Goal: Find contact information: Find contact information

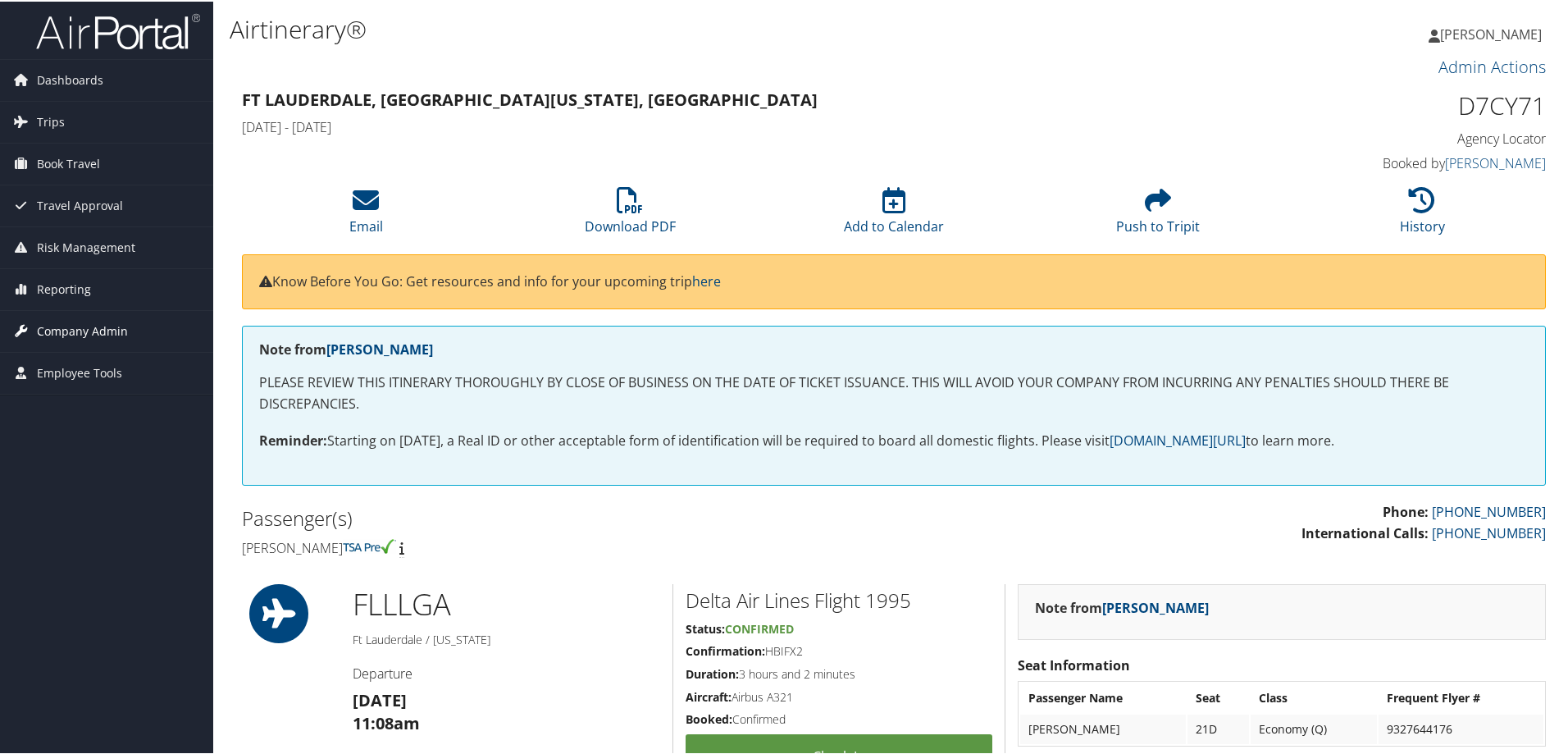
click at [91, 336] on span "Company Admin" at bounding box center [82, 329] width 91 height 41
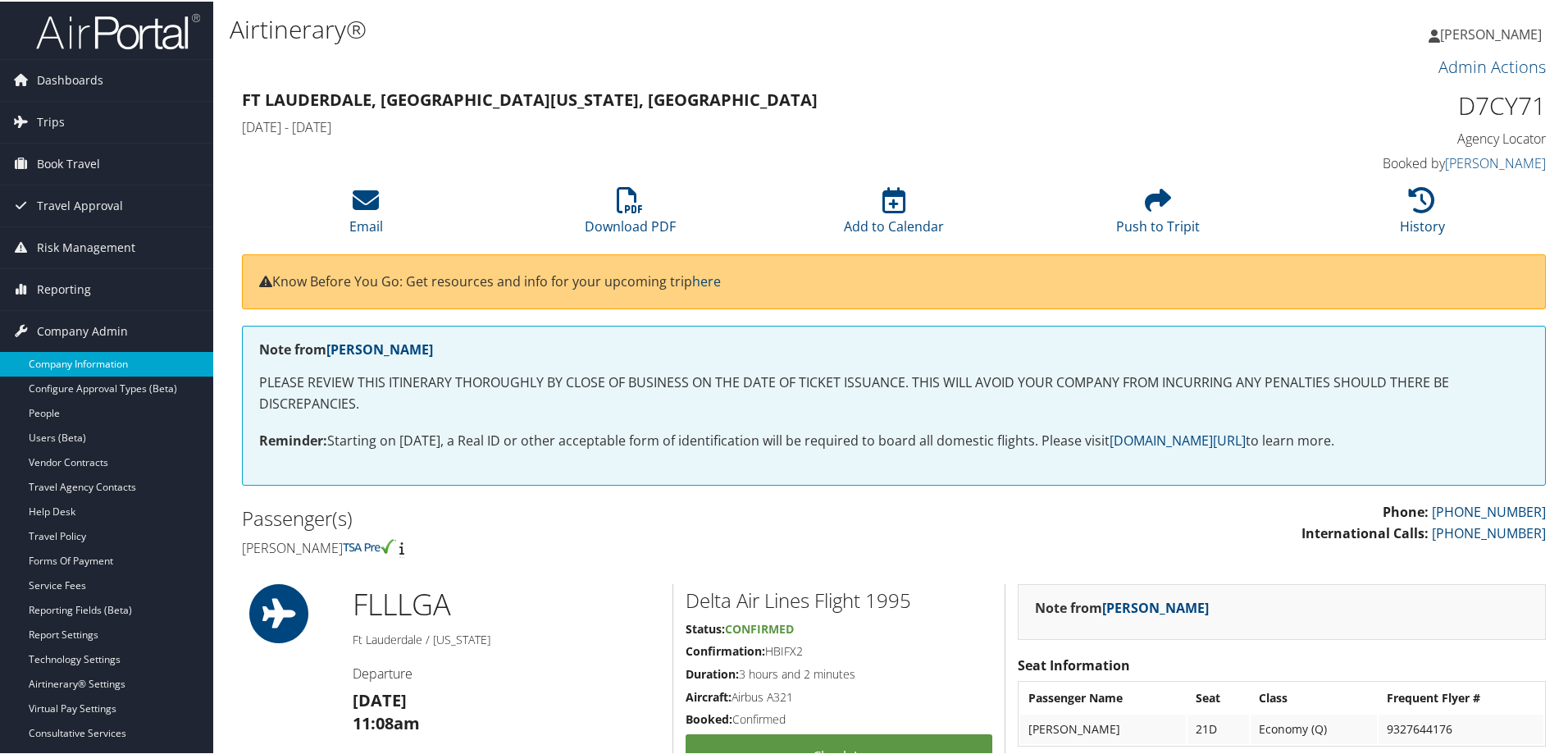
click at [78, 368] on link "Company Information" at bounding box center [107, 362] width 213 height 24
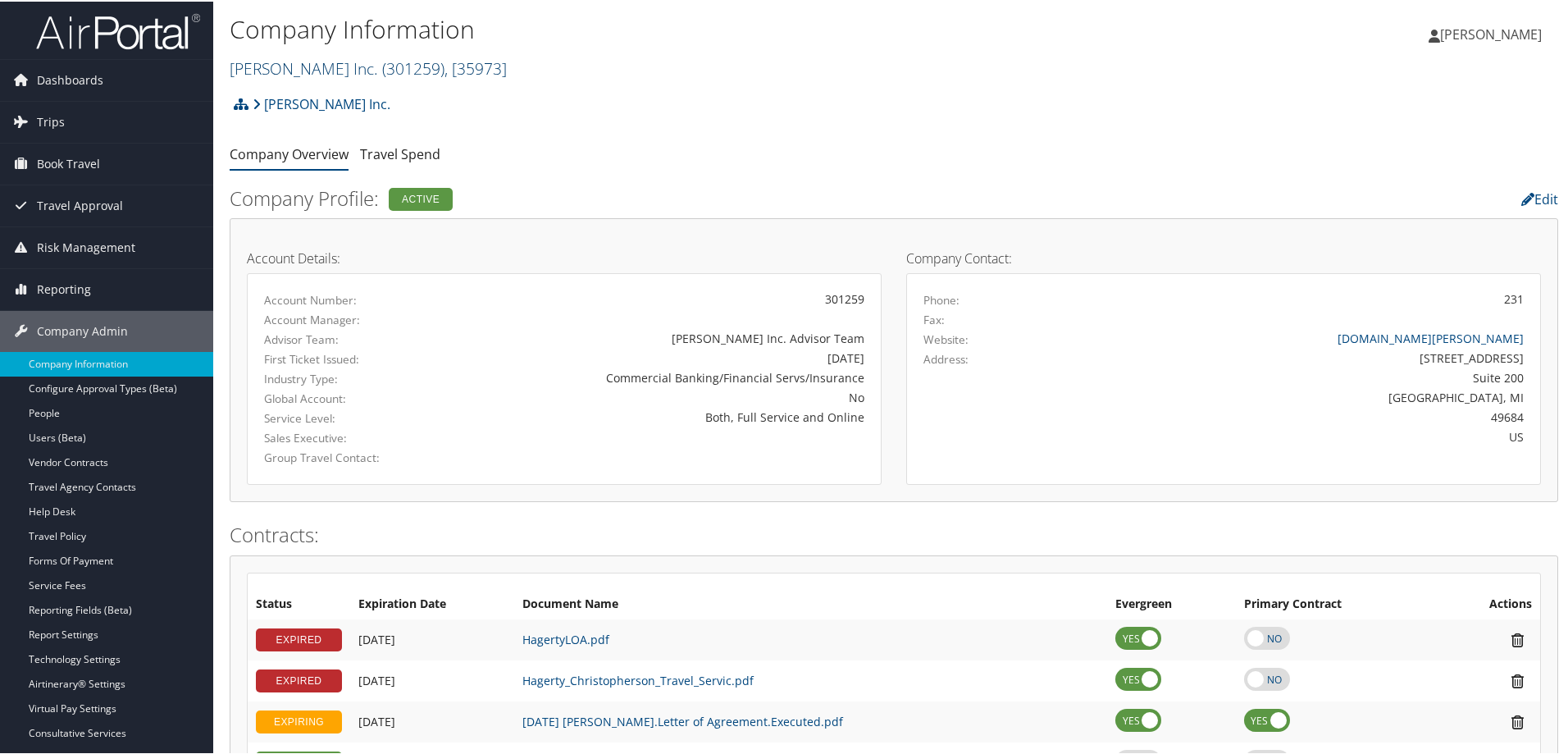
click at [382, 68] on span "( 301259 )" at bounding box center [413, 67] width 62 height 23
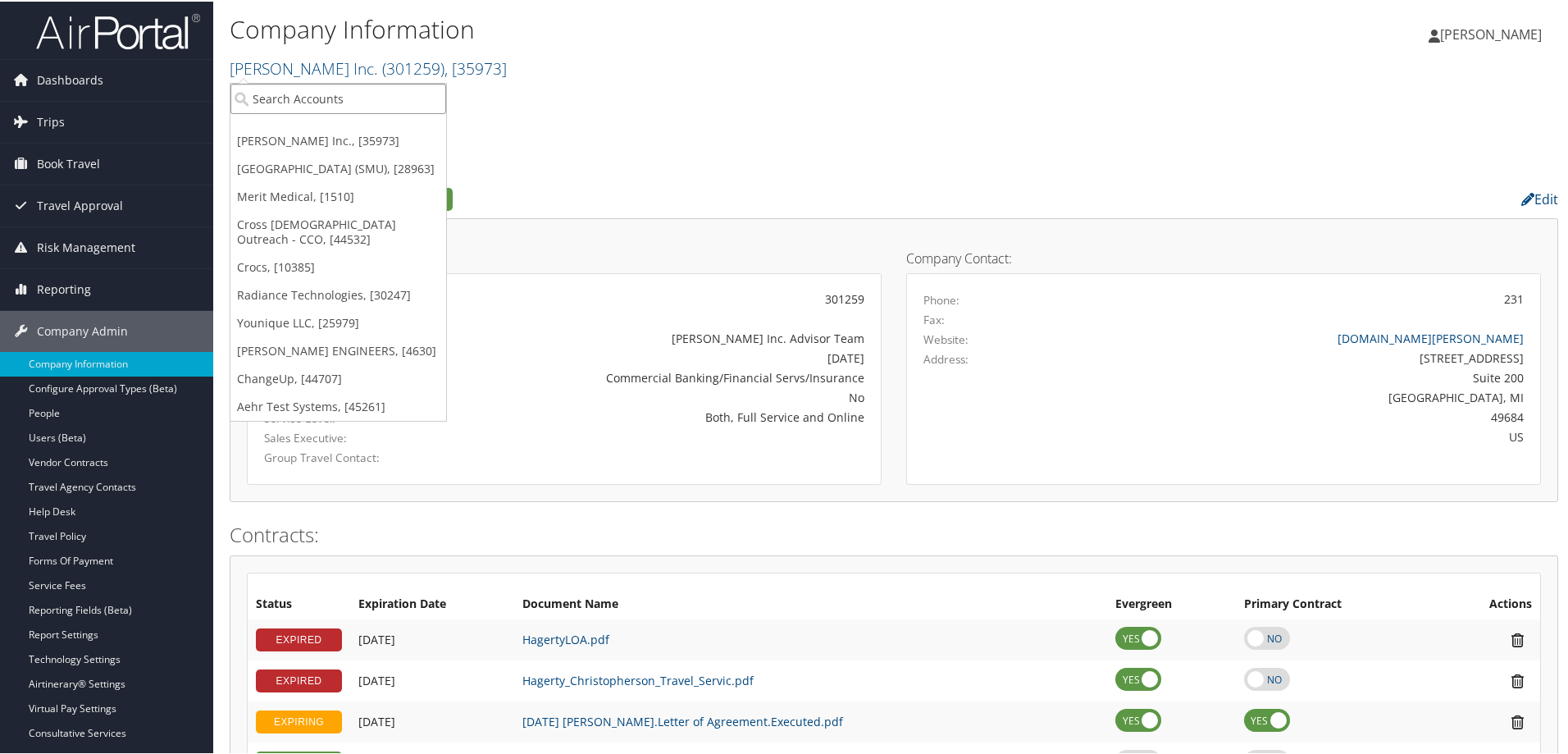
click at [333, 99] on input "search" at bounding box center [338, 97] width 216 height 30
type input "smu"
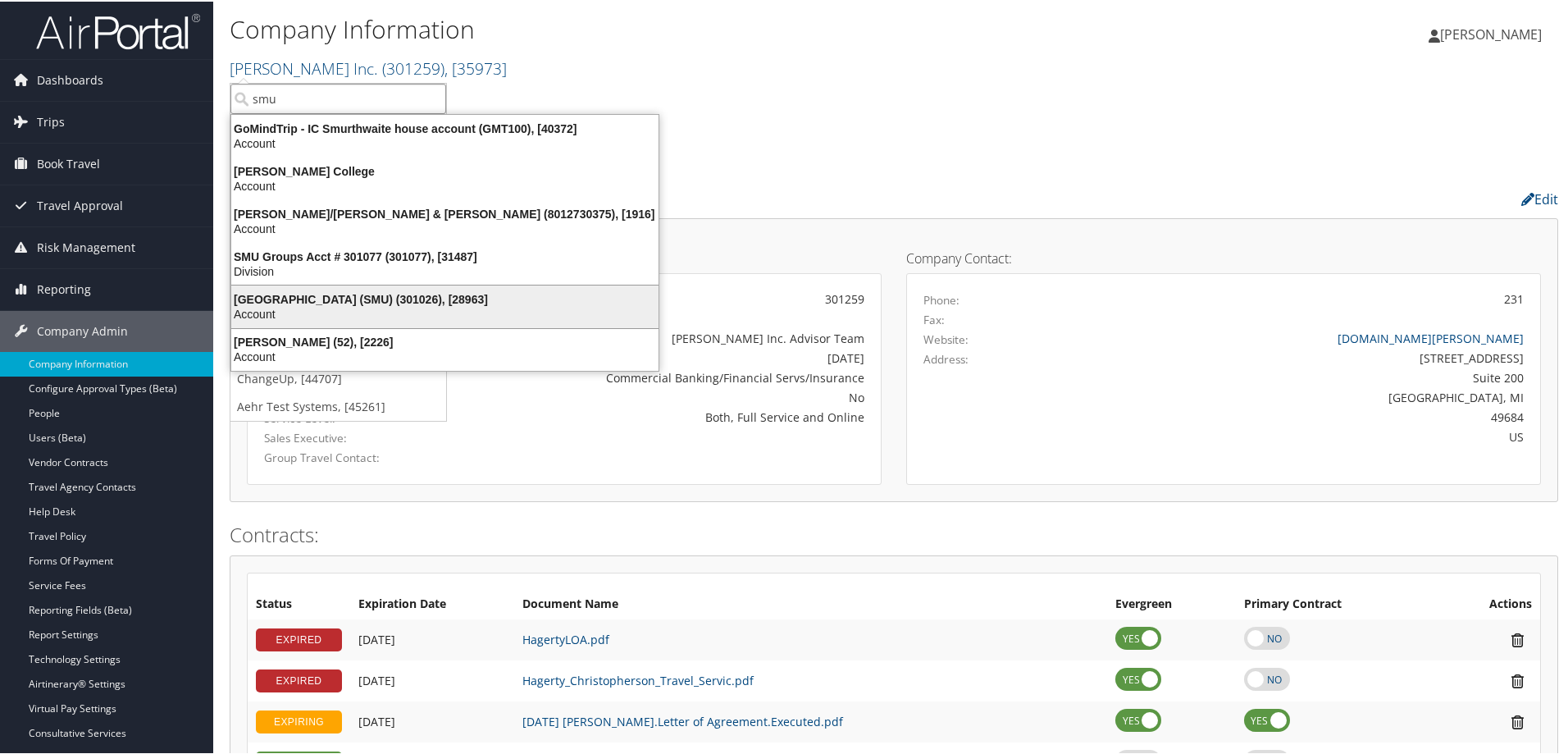
click at [324, 299] on div "Southern Methodist University (SMU) (301026), [28963]" at bounding box center [445, 297] width 447 height 15
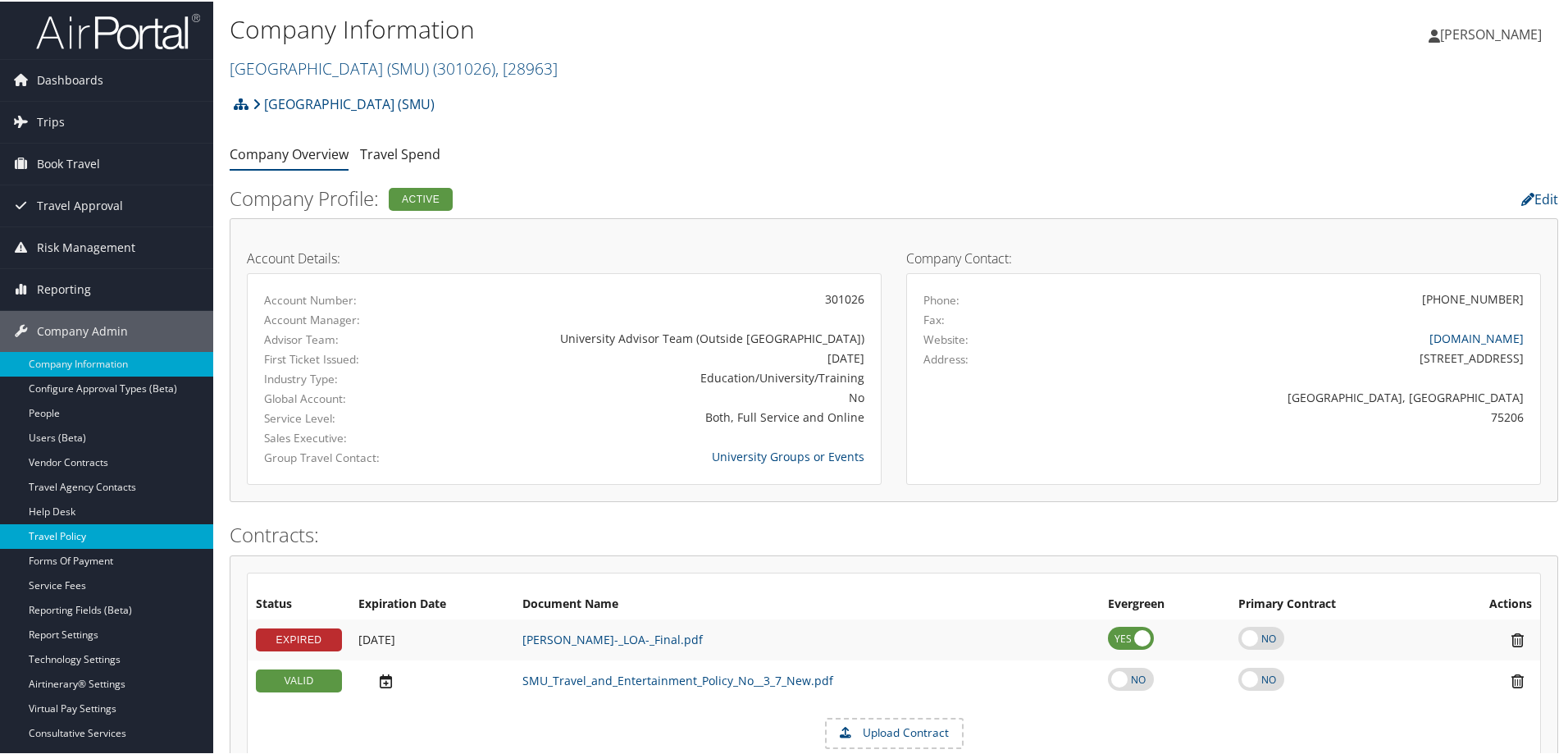
click at [103, 543] on link "Travel Policy" at bounding box center [107, 535] width 213 height 24
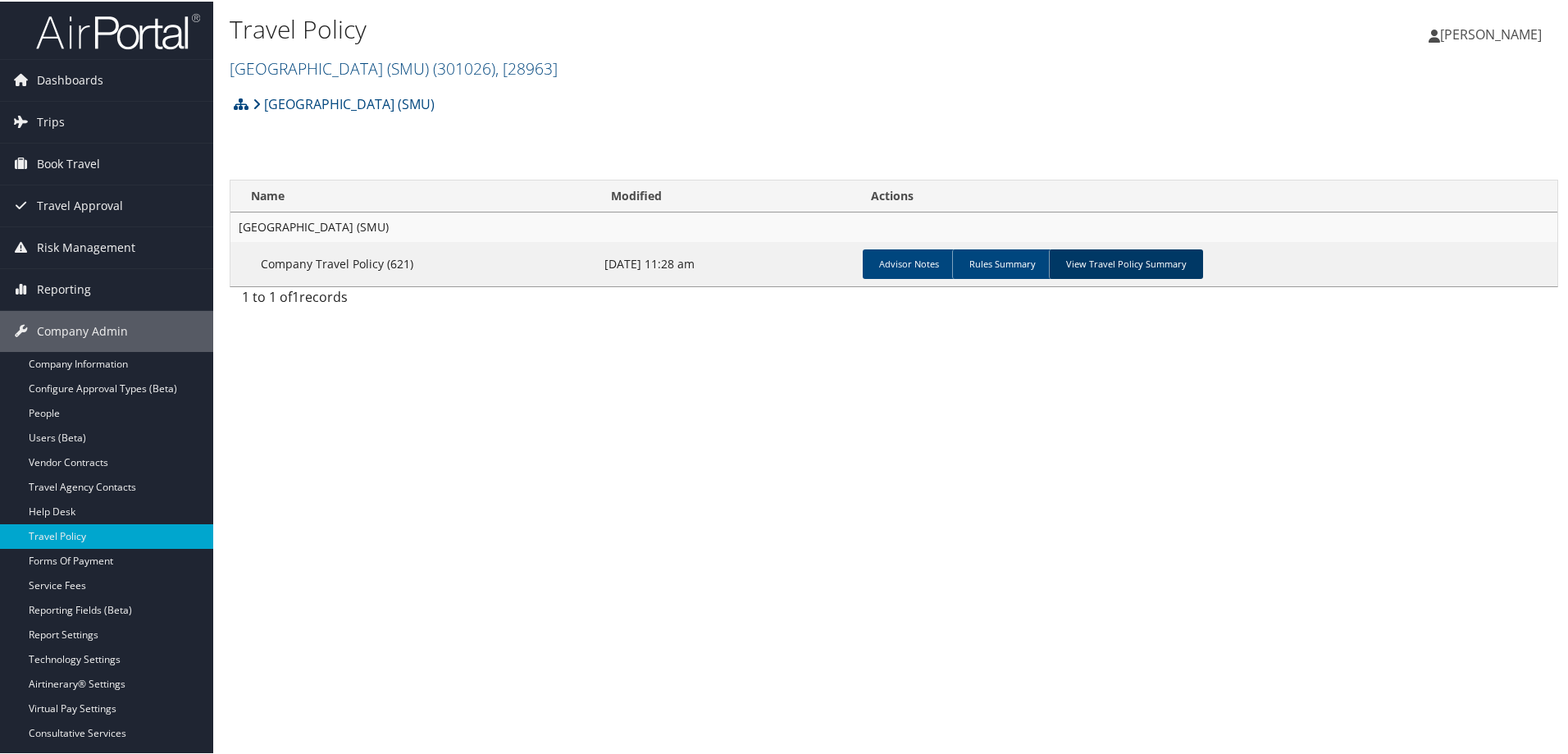
click at [1148, 260] on link "View Travel Policy Summary" at bounding box center [1126, 263] width 154 height 29
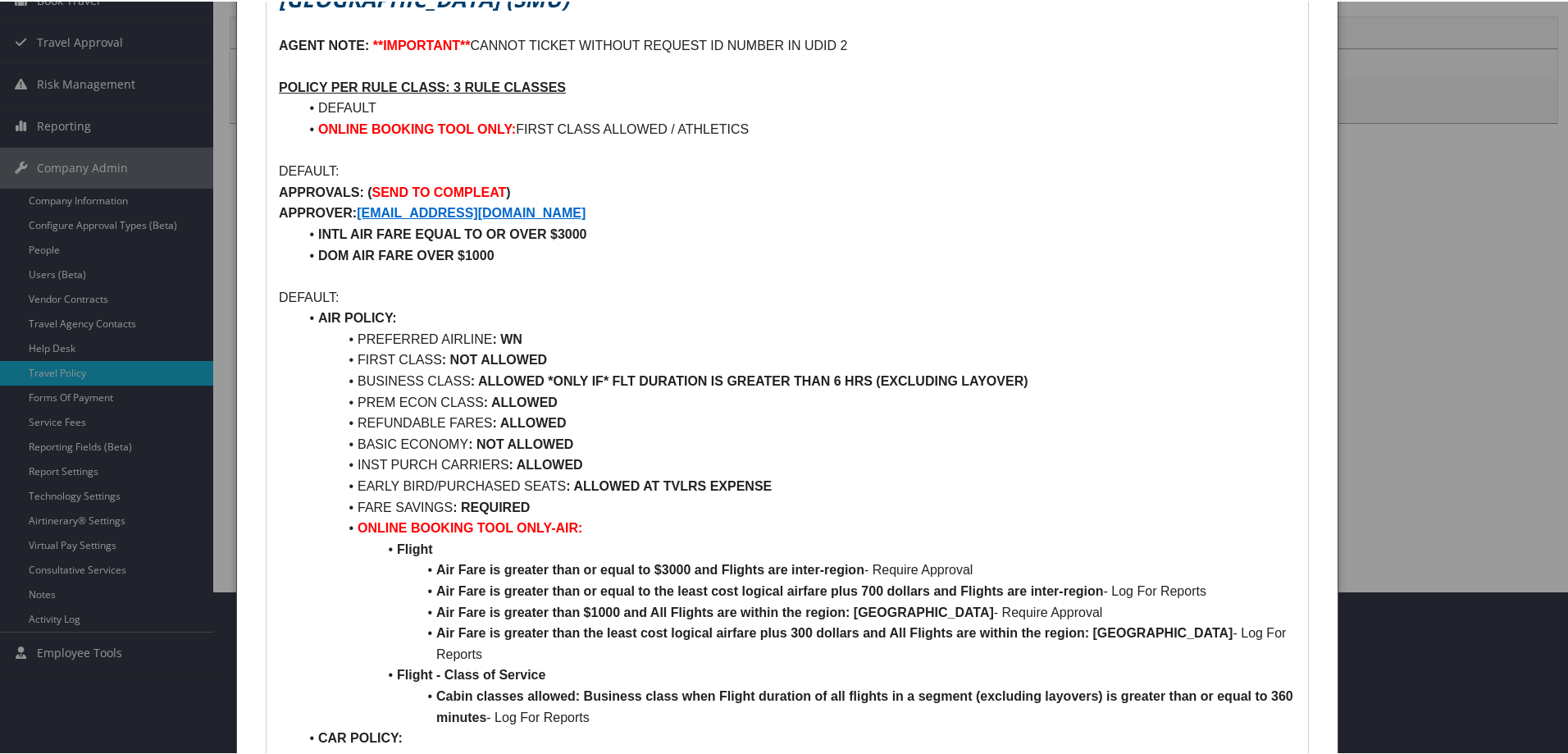
scroll to position [164, 0]
drag, startPoint x: 503, startPoint y: 209, endPoint x: 362, endPoint y: 205, distance: 141.1
click at [362, 205] on p "APPROVER: [EMAIL_ADDRESS][DOMAIN_NAME]" at bounding box center [787, 211] width 1017 height 22
copy strong "[EMAIL_ADDRESS][DOMAIN_NAME]"
